Goal: Check status

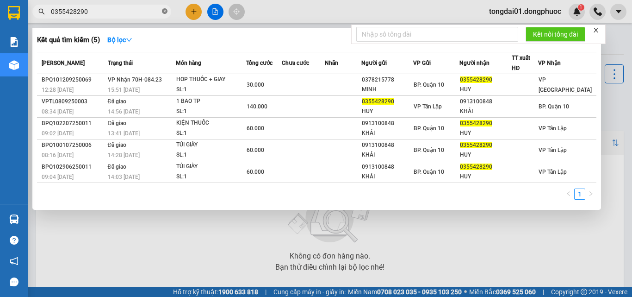
click at [166, 12] on icon "close-circle" at bounding box center [165, 11] width 6 height 6
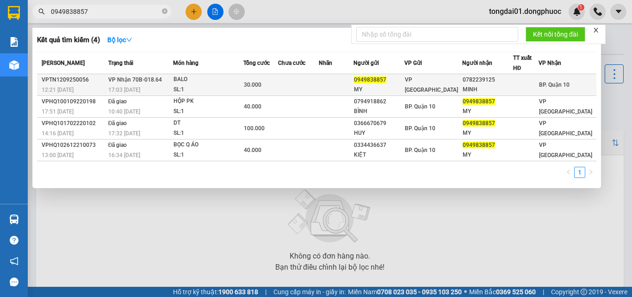
type input "0949838857"
click at [208, 79] on div "BALO" at bounding box center [208, 80] width 69 height 10
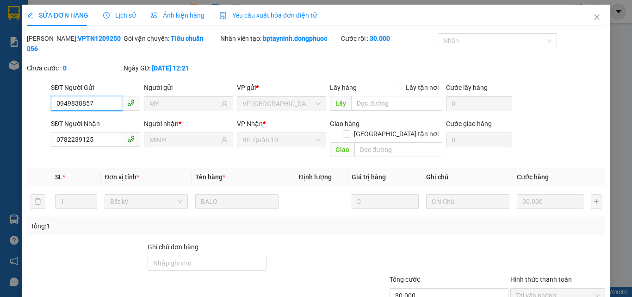
click at [123, 14] on span "Lịch sử" at bounding box center [119, 15] width 33 height 7
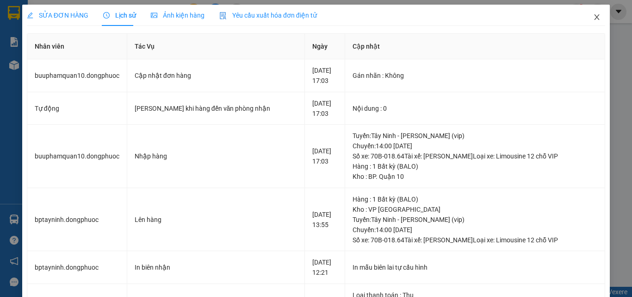
click at [594, 15] on icon "close" at bounding box center [597, 16] width 7 height 7
